Goal: Information Seeking & Learning: Learn about a topic

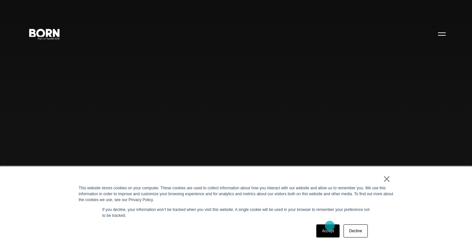
click at [330, 226] on link "Accept" at bounding box center [327, 230] width 23 height 13
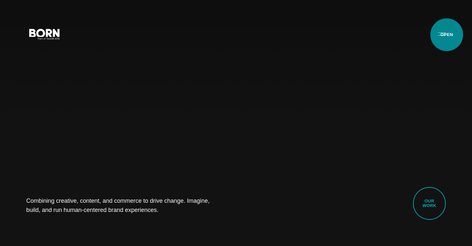
click at [447, 35] on button "Primary Menu" at bounding box center [442, 34] width 16 height 14
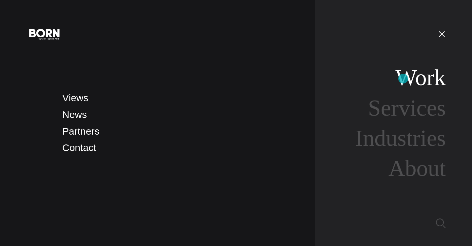
click at [403, 79] on link "Work" at bounding box center [420, 77] width 50 height 25
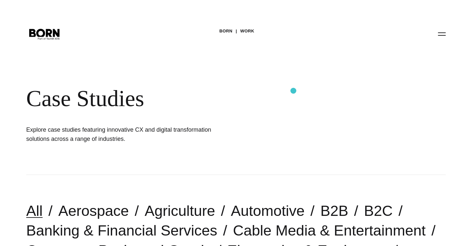
click at [293, 91] on div "Case Studies" at bounding box center [213, 98] width 374 height 27
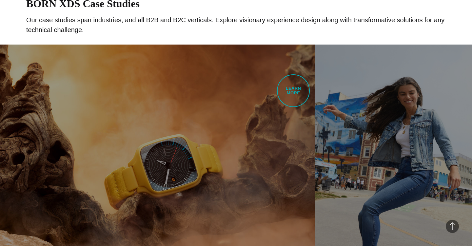
scroll to position [395, 0]
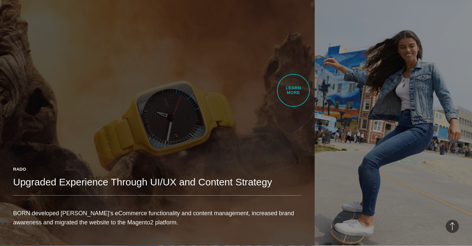
click at [293, 90] on link "Rado Upgraded Experience Through UI/UX and Content Strategy BORN developed Rado…" at bounding box center [157, 122] width 315 height 248
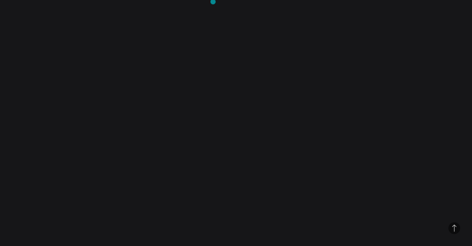
scroll to position [3200, 0]
